Goal: Task Accomplishment & Management: Manage account settings

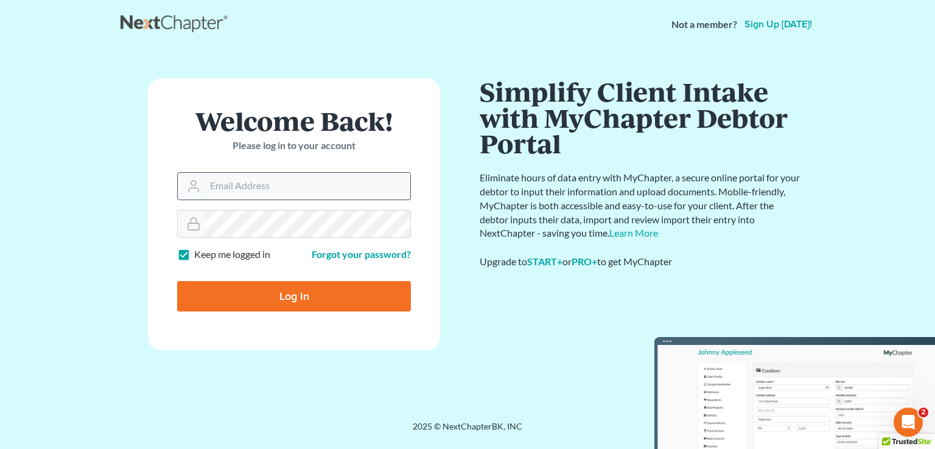
click at [356, 188] on input "Email Address" at bounding box center [307, 186] width 205 height 27
type input "[EMAIL_ADDRESS][DOMAIN_NAME]"
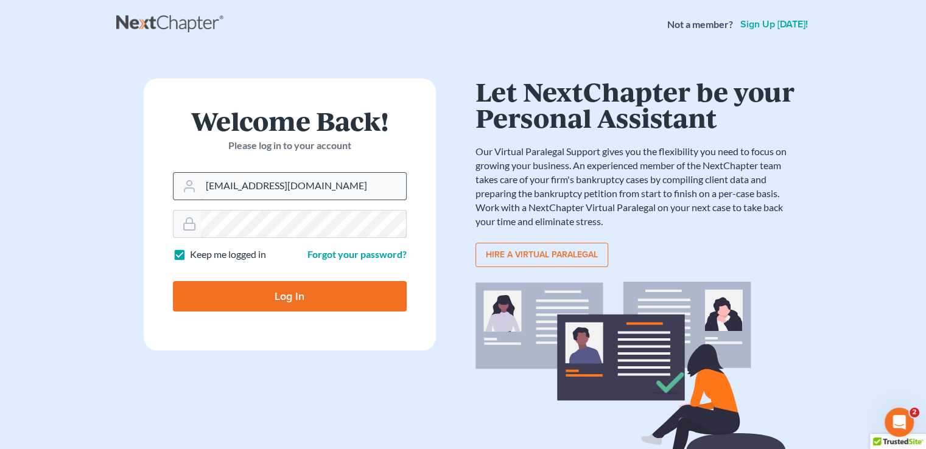
click at [173, 281] on input "Log In" at bounding box center [290, 296] width 234 height 30
type input "Thinking..."
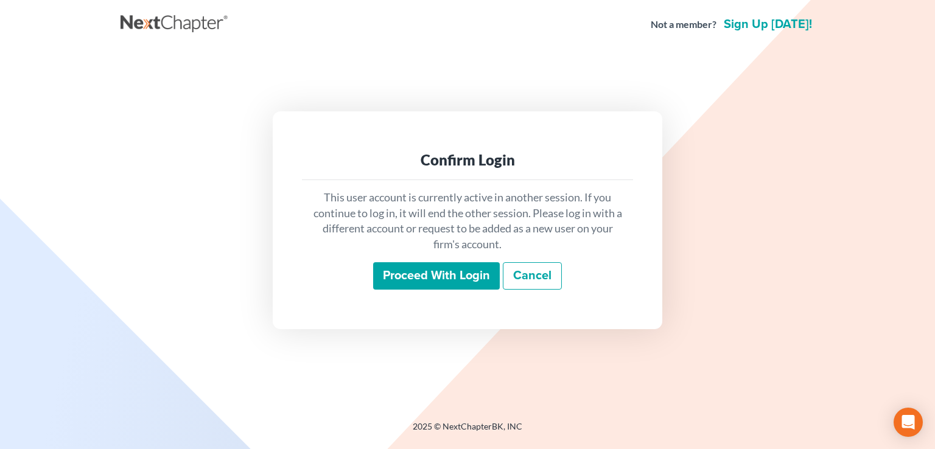
click at [443, 270] on input "Proceed with login" at bounding box center [436, 276] width 127 height 28
